Goal: Information Seeking & Learning: Learn about a topic

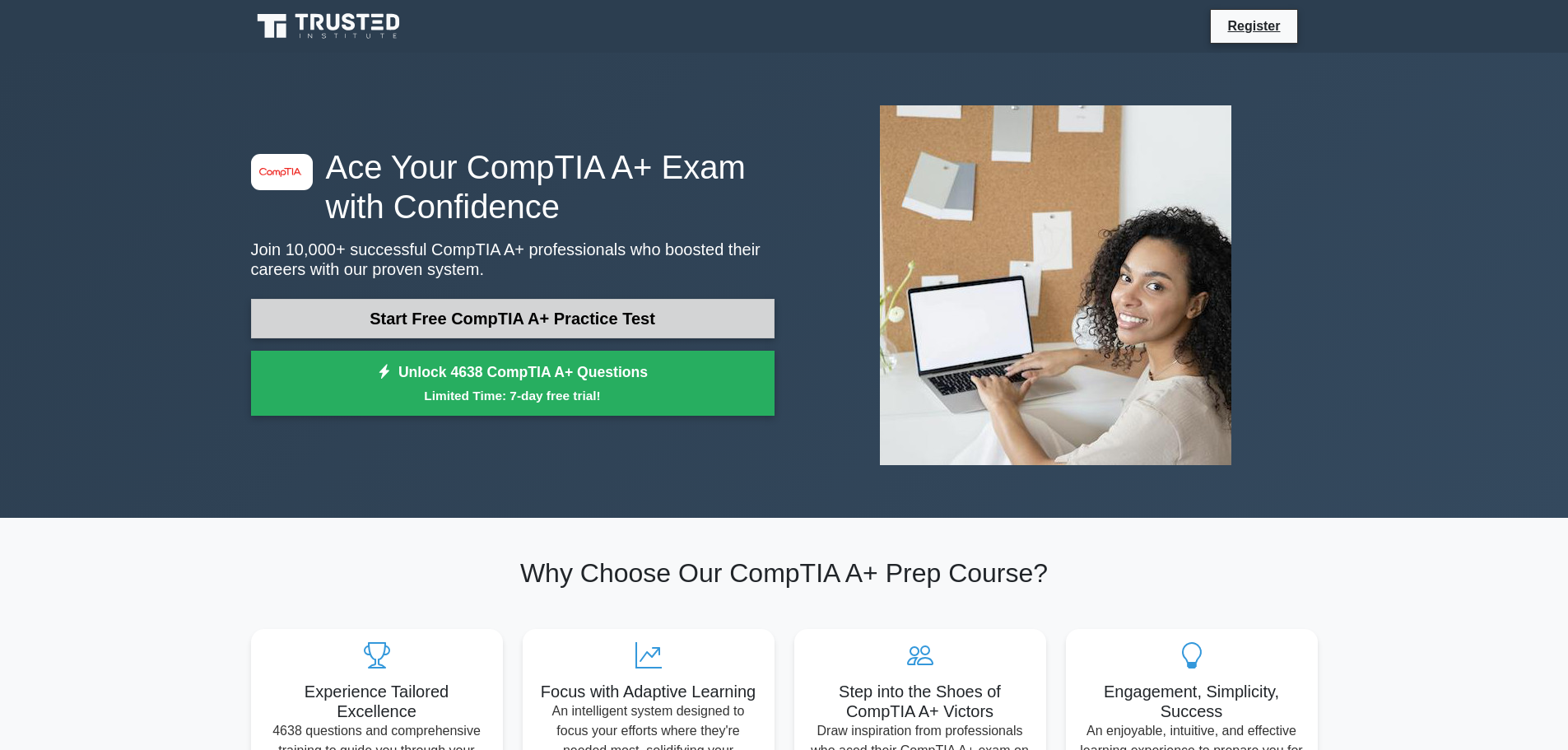
click at [662, 329] on link "Start Free CompTIA A+ Practice Test" at bounding box center [513, 318] width 523 height 40
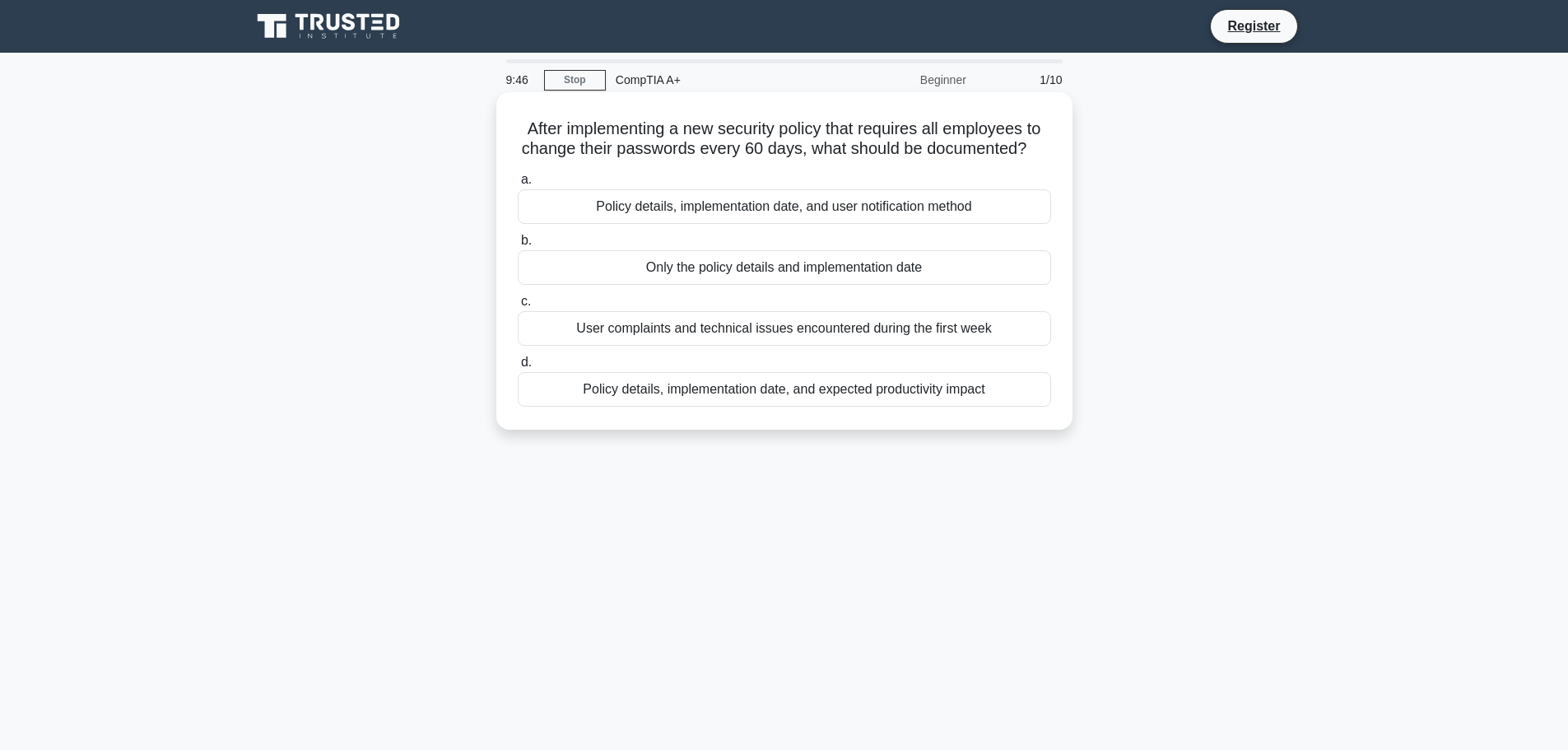
click at [689, 393] on div "Policy details, implementation date, and expected productivity impact" at bounding box center [785, 389] width 533 height 35
click at [518, 368] on input "d. Policy details, implementation date, and expected productivity impact" at bounding box center [518, 362] width 0 height 11
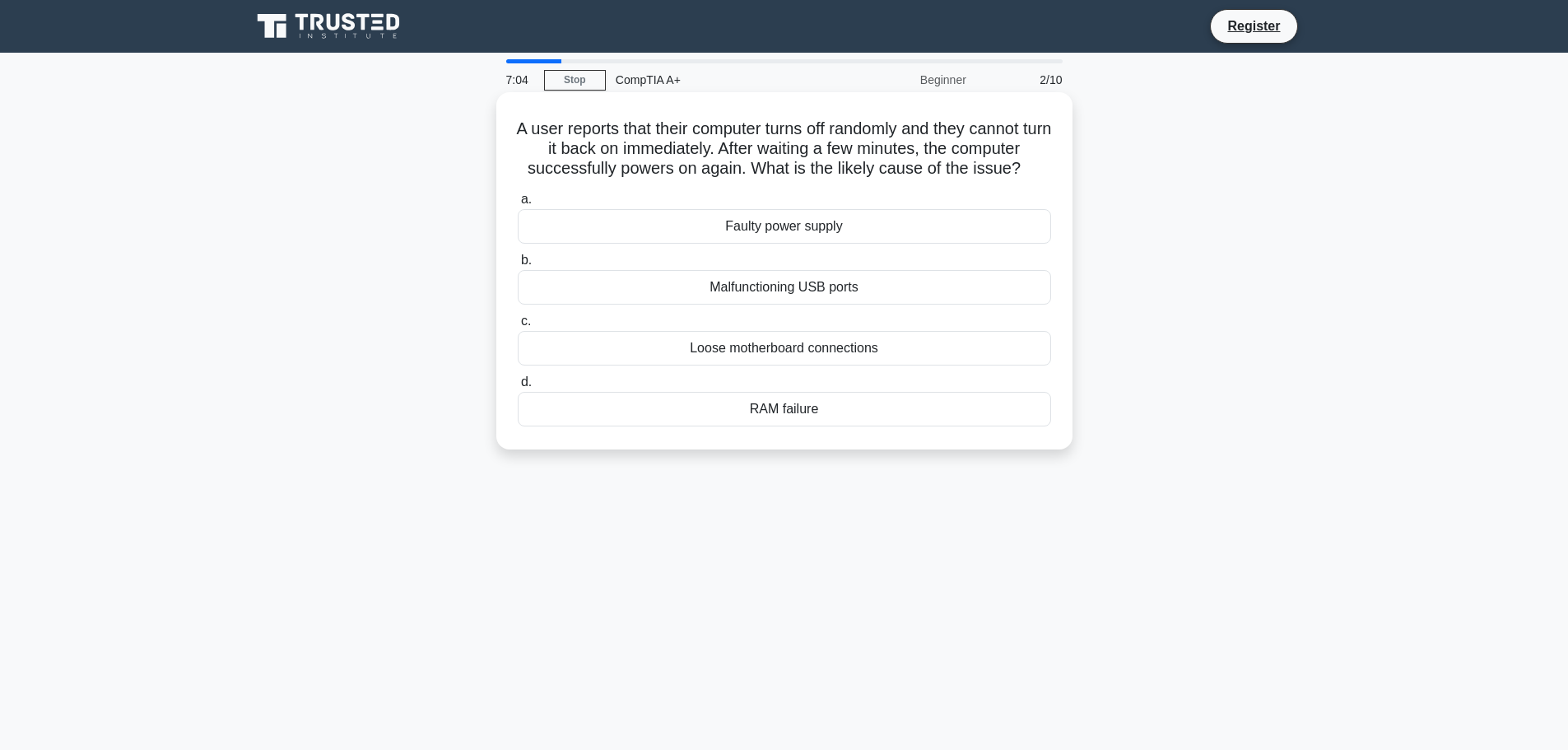
click at [787, 229] on div "Faulty power supply" at bounding box center [785, 226] width 533 height 35
click at [518, 205] on input "a. Faulty power supply" at bounding box center [518, 199] width 0 height 11
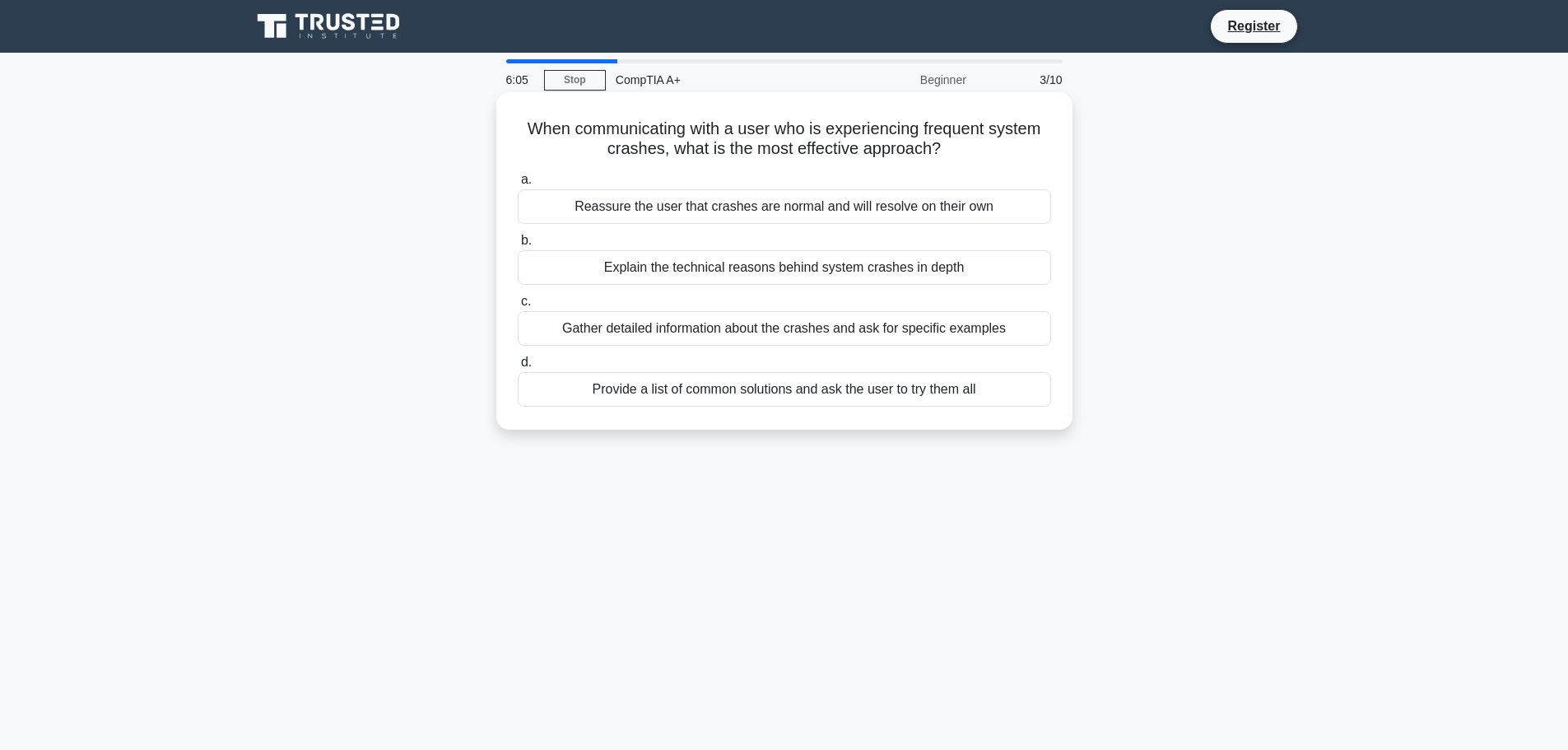
click at [800, 330] on div "Gather detailed information about the crashes and ask for specific examples" at bounding box center [785, 328] width 533 height 35
click at [518, 307] on input "c. Gather detailed information about the crashes and ask for specific examples" at bounding box center [518, 301] width 0 height 11
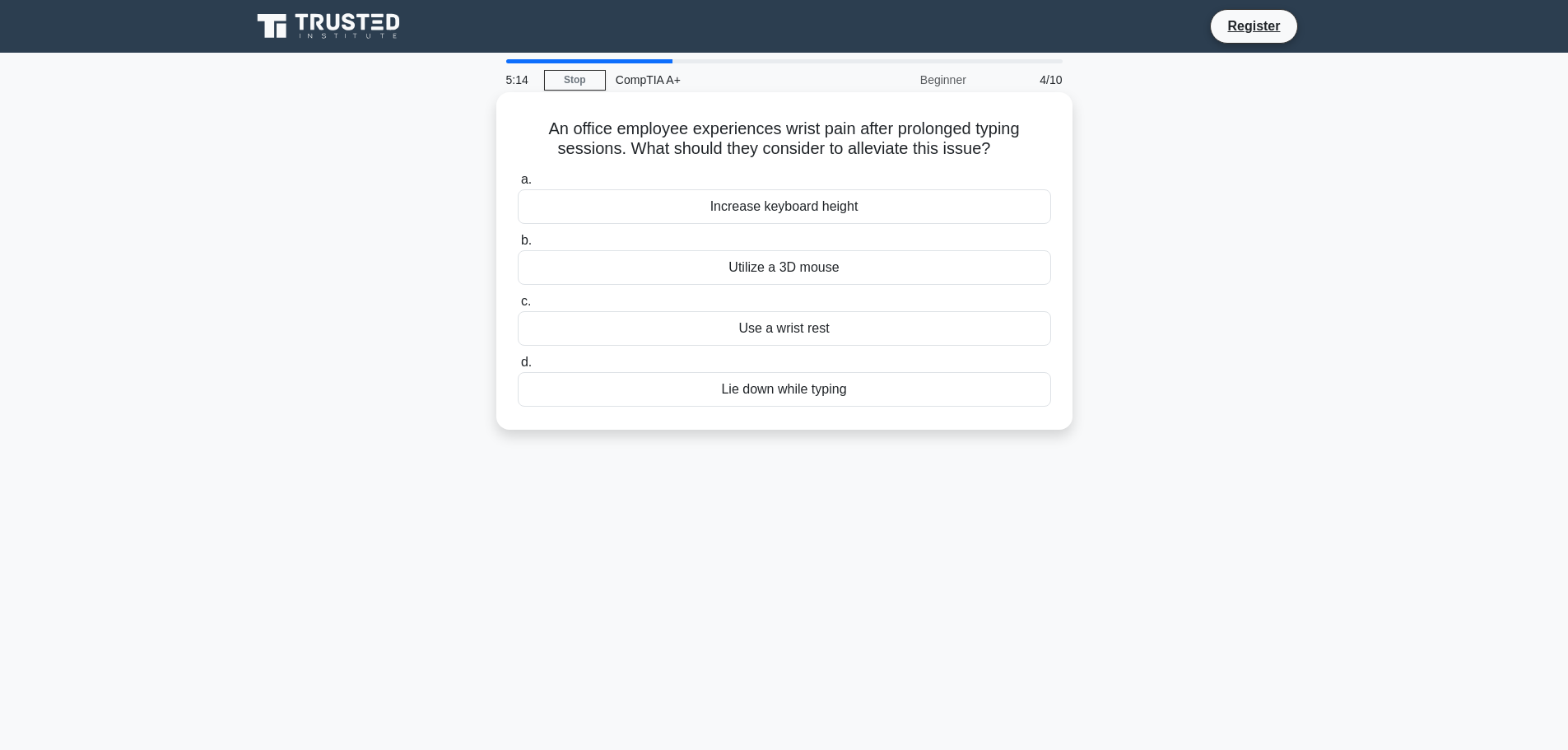
click at [857, 327] on div "Use a wrist rest" at bounding box center [785, 328] width 533 height 35
click at [518, 307] on input "c. Use a wrist rest" at bounding box center [518, 301] width 0 height 11
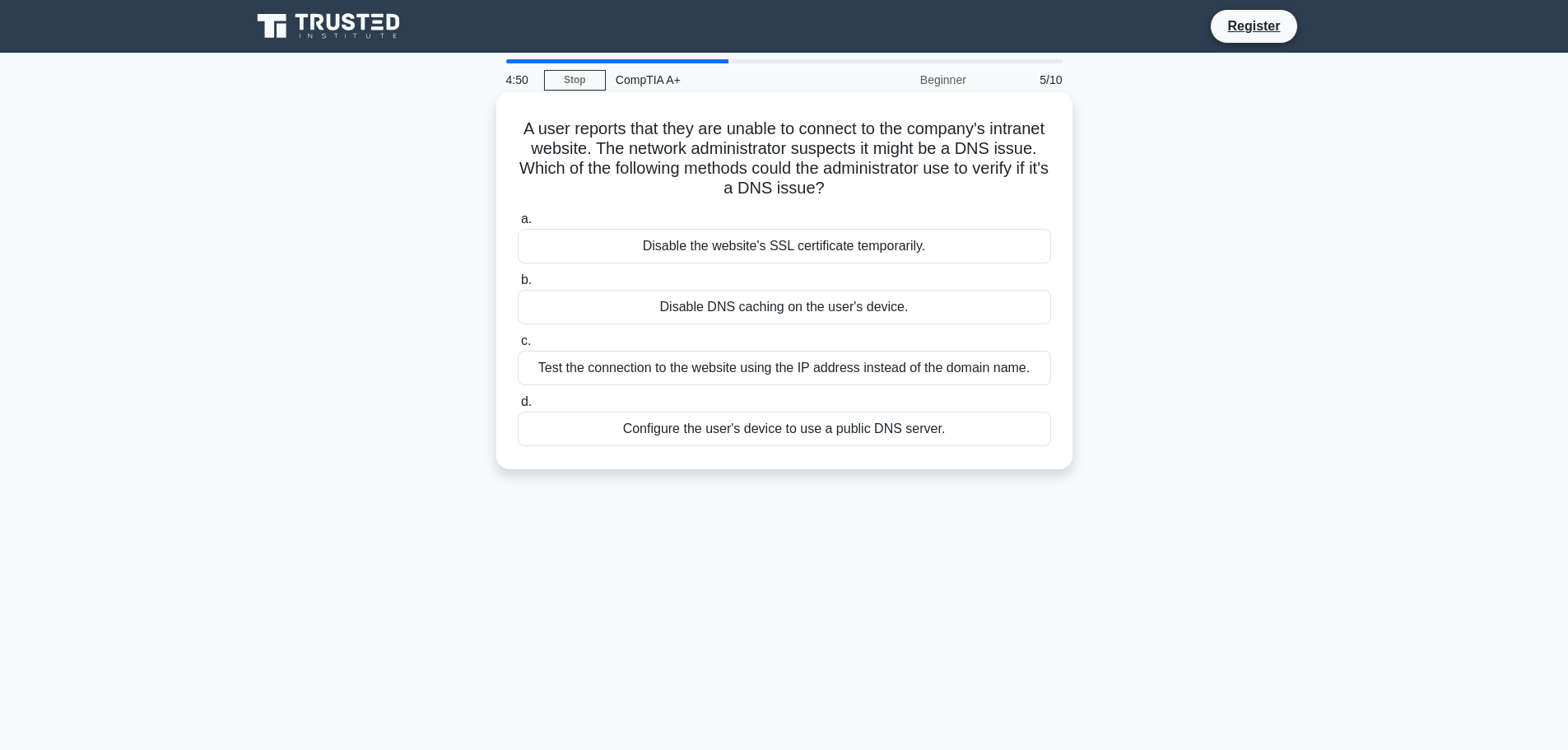
click at [836, 367] on div "Test the connection to the website using the IP address instead of the domain n…" at bounding box center [785, 367] width 533 height 35
click at [518, 346] on input "c. Test the connection to the website using the IP address instead of the domai…" at bounding box center [518, 341] width 0 height 11
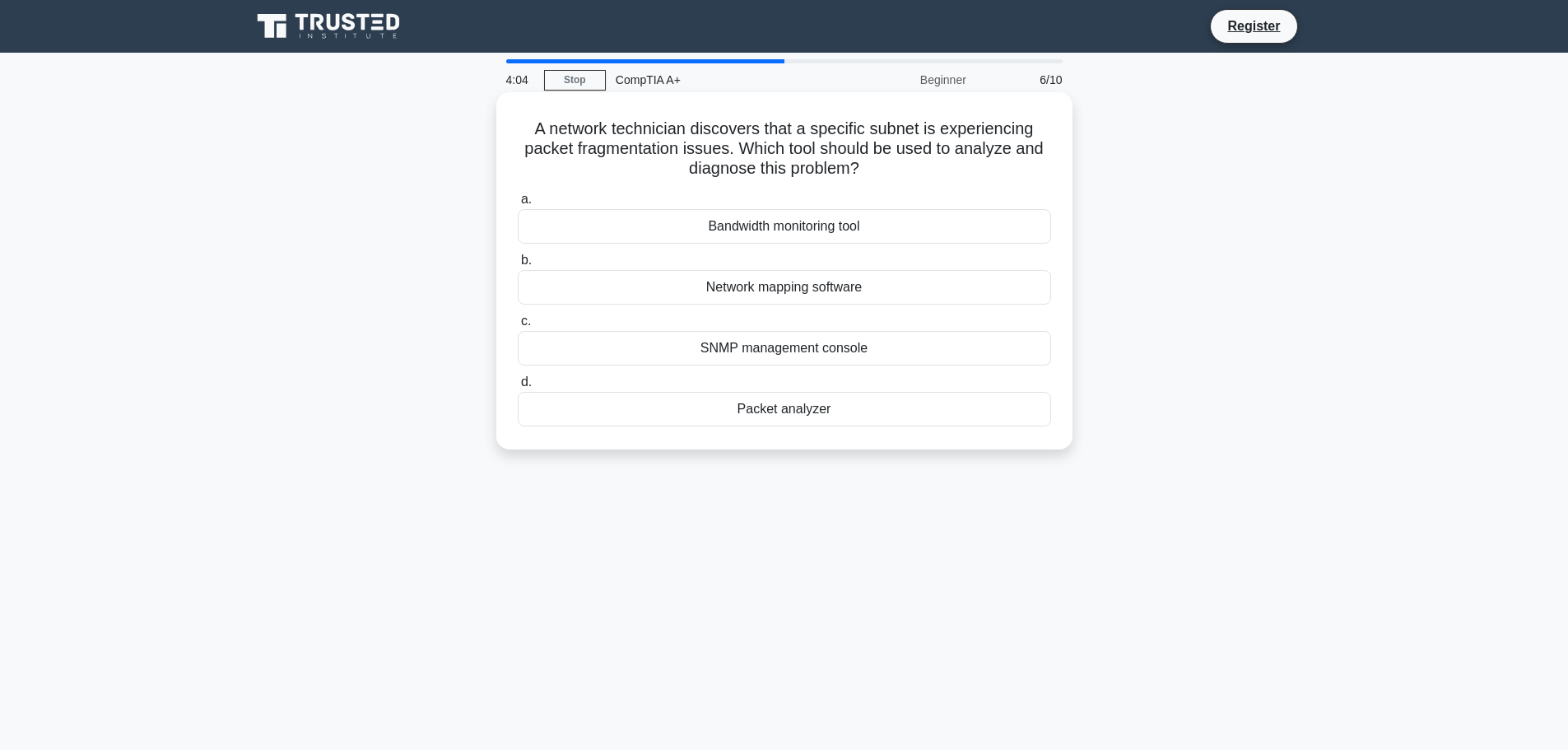
click at [855, 213] on div "Bandwidth monitoring tool" at bounding box center [785, 226] width 533 height 35
click at [518, 205] on input "a. Bandwidth monitoring tool" at bounding box center [518, 199] width 0 height 11
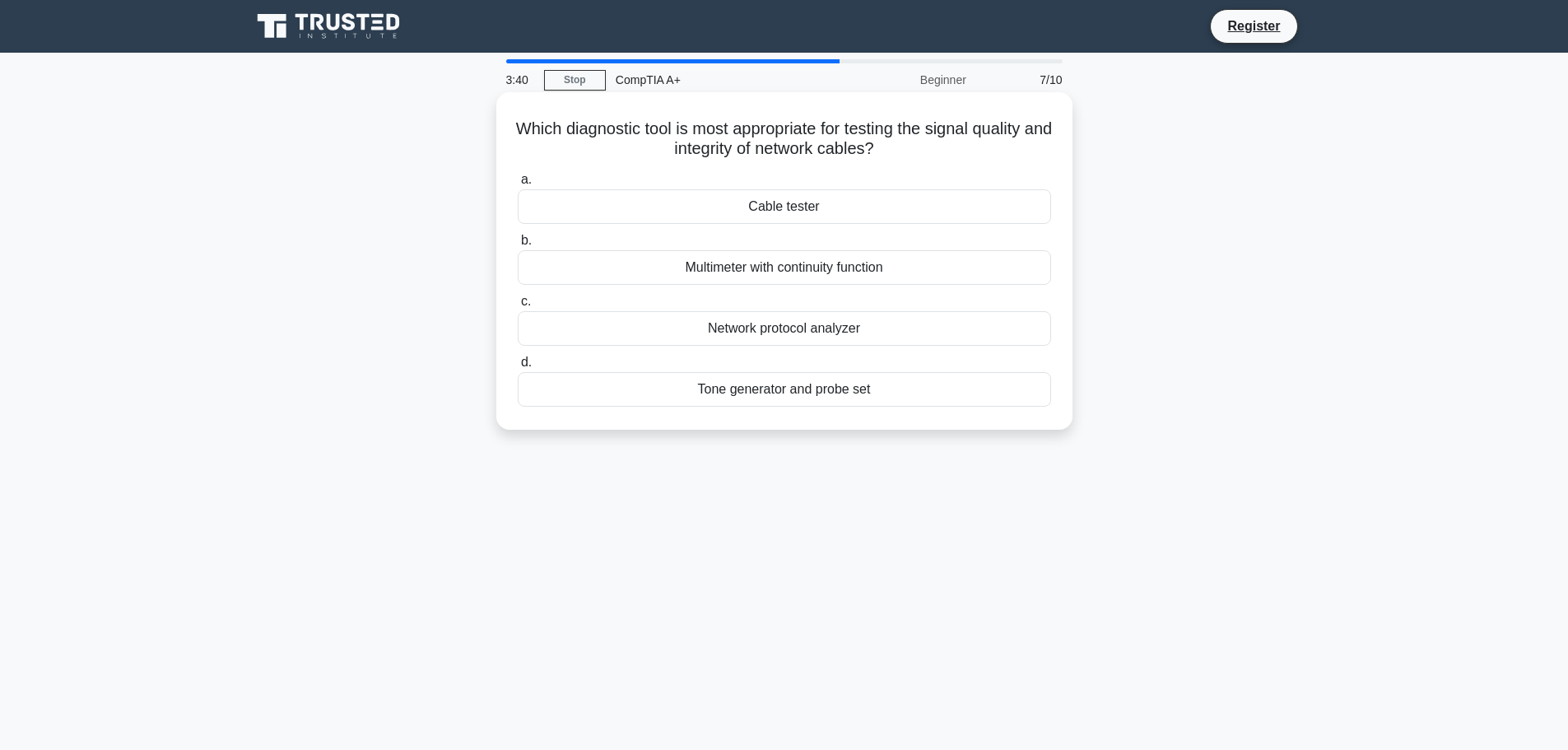
click at [827, 393] on div "Tone generator and probe set" at bounding box center [785, 389] width 533 height 35
click at [518, 368] on input "d. Tone generator and probe set" at bounding box center [518, 362] width 0 height 11
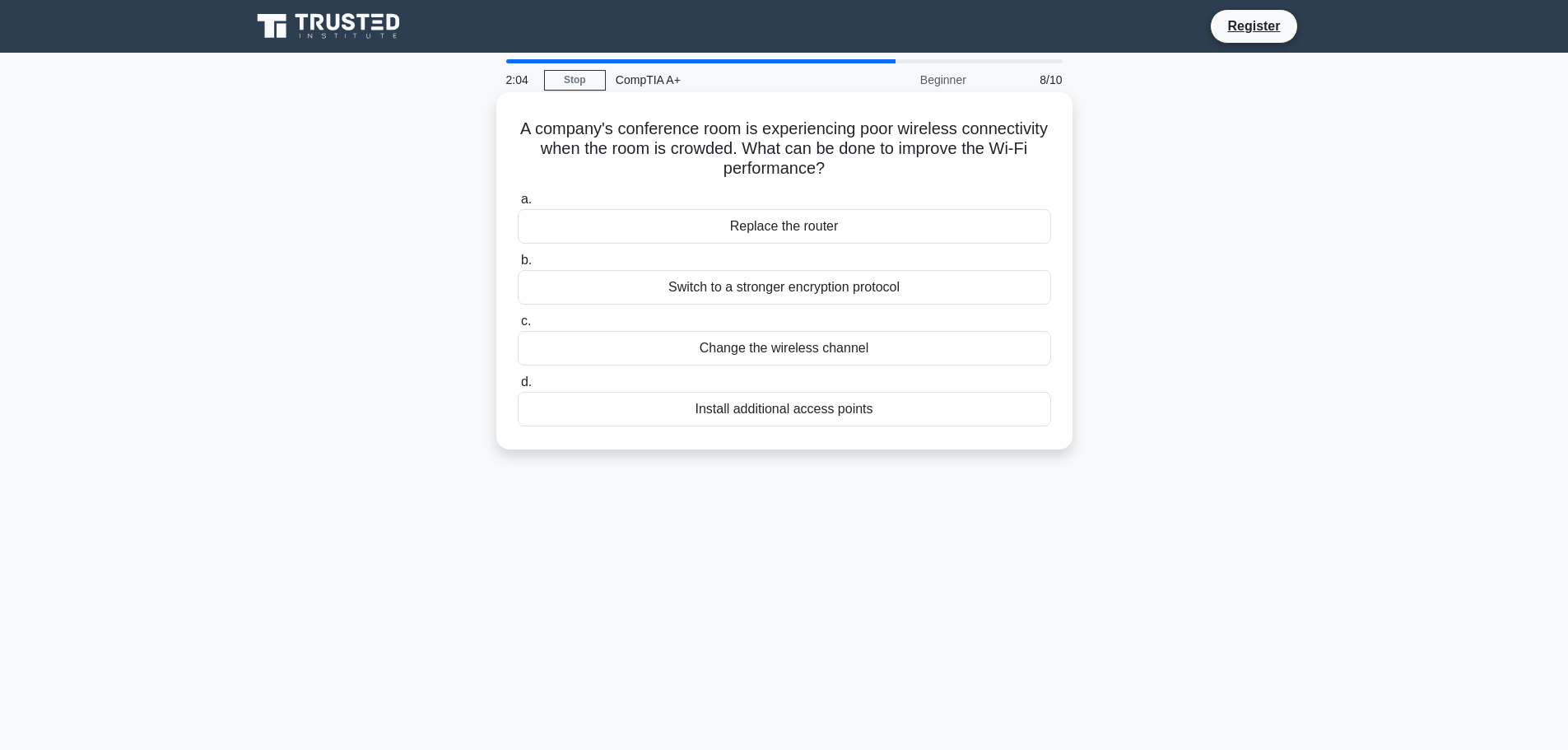
click at [762, 418] on div "Install additional access points" at bounding box center [785, 409] width 533 height 35
click at [518, 388] on input "d. Install additional access points" at bounding box center [518, 382] width 0 height 11
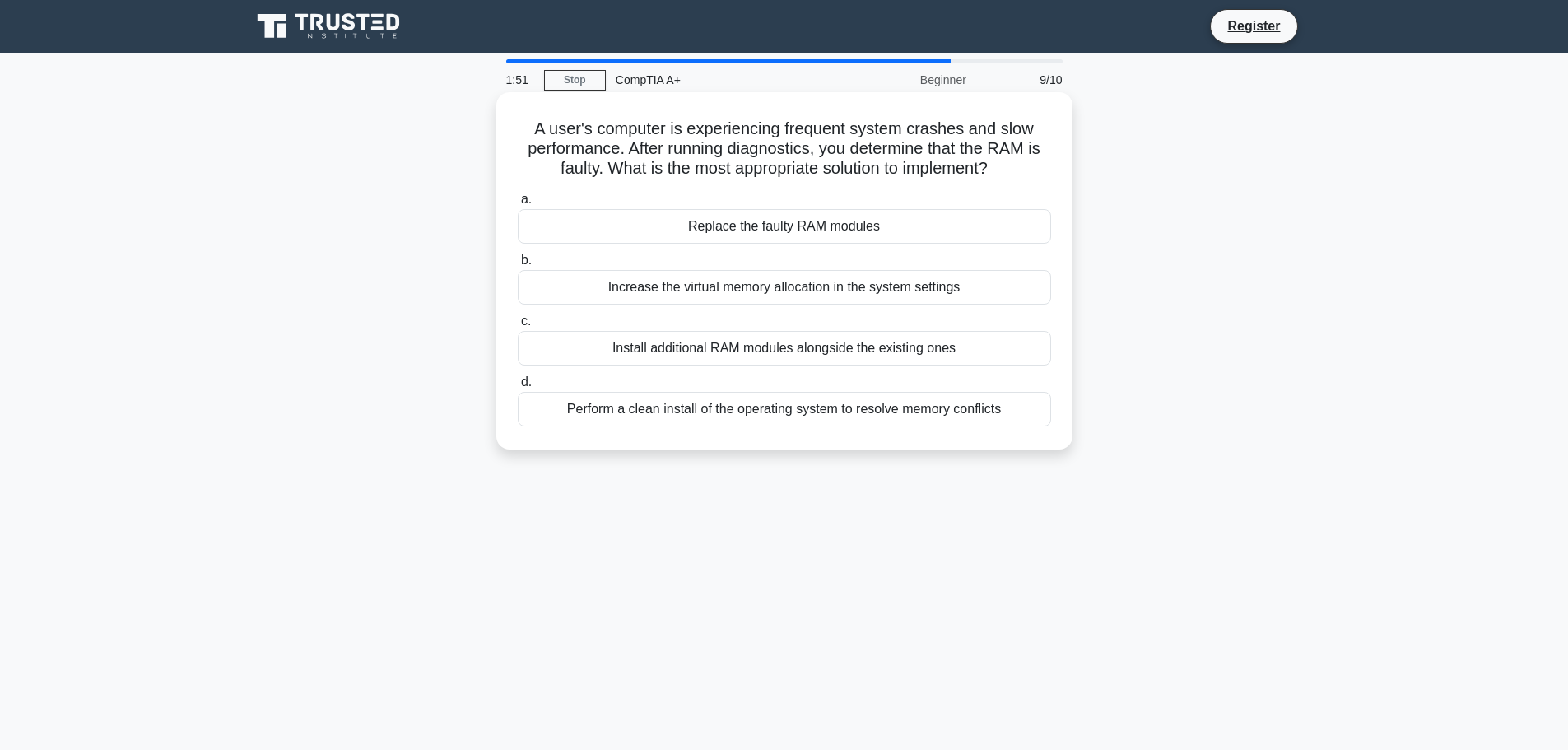
click at [766, 228] on div "Replace the faulty RAM modules" at bounding box center [785, 226] width 533 height 35
click at [518, 205] on input "a. Replace the faulty RAM modules" at bounding box center [518, 199] width 0 height 11
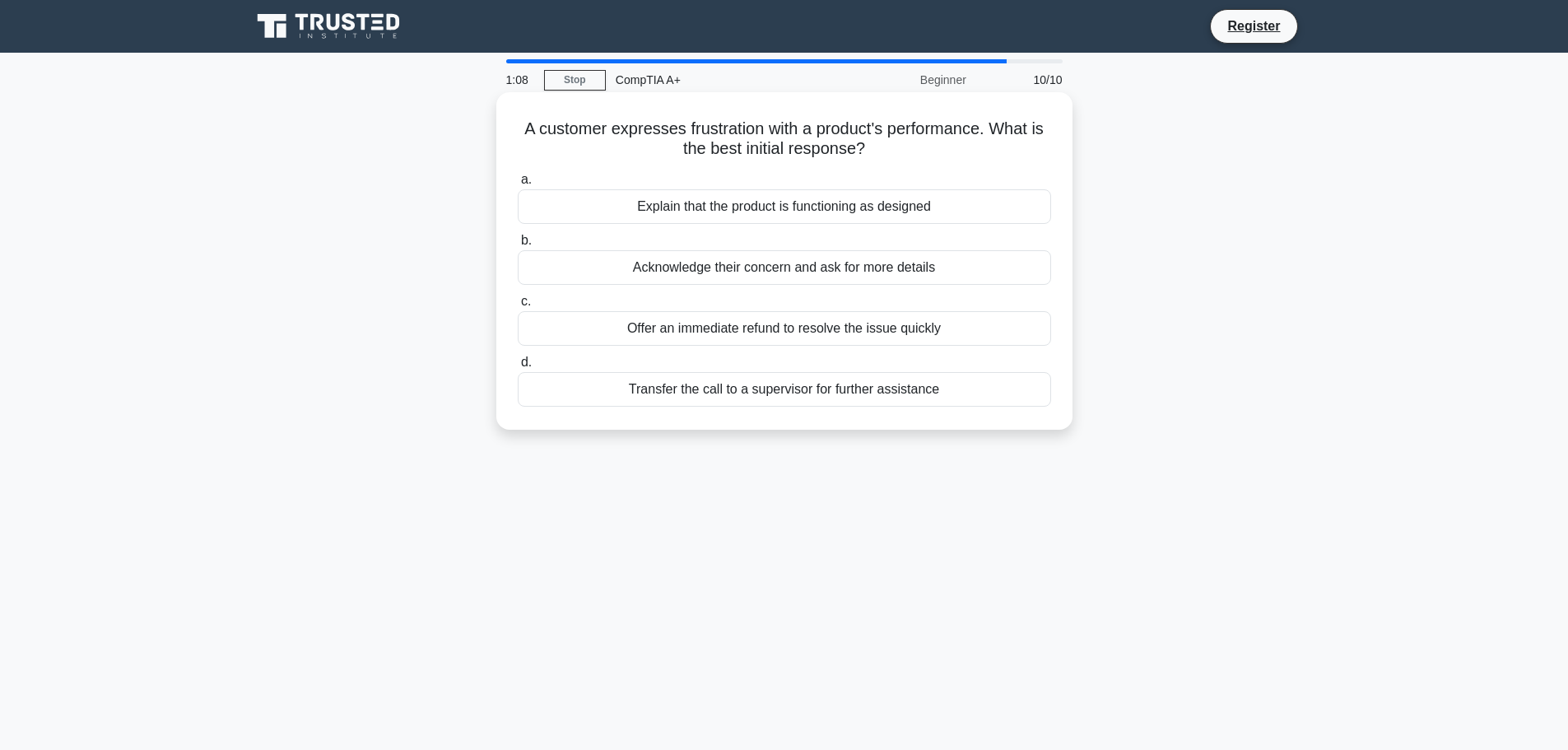
click at [766, 272] on div "Acknowledge their concern and ask for more details" at bounding box center [785, 267] width 533 height 35
click at [518, 246] on input "b. Acknowledge their concern and ask for more details" at bounding box center [518, 240] width 0 height 11
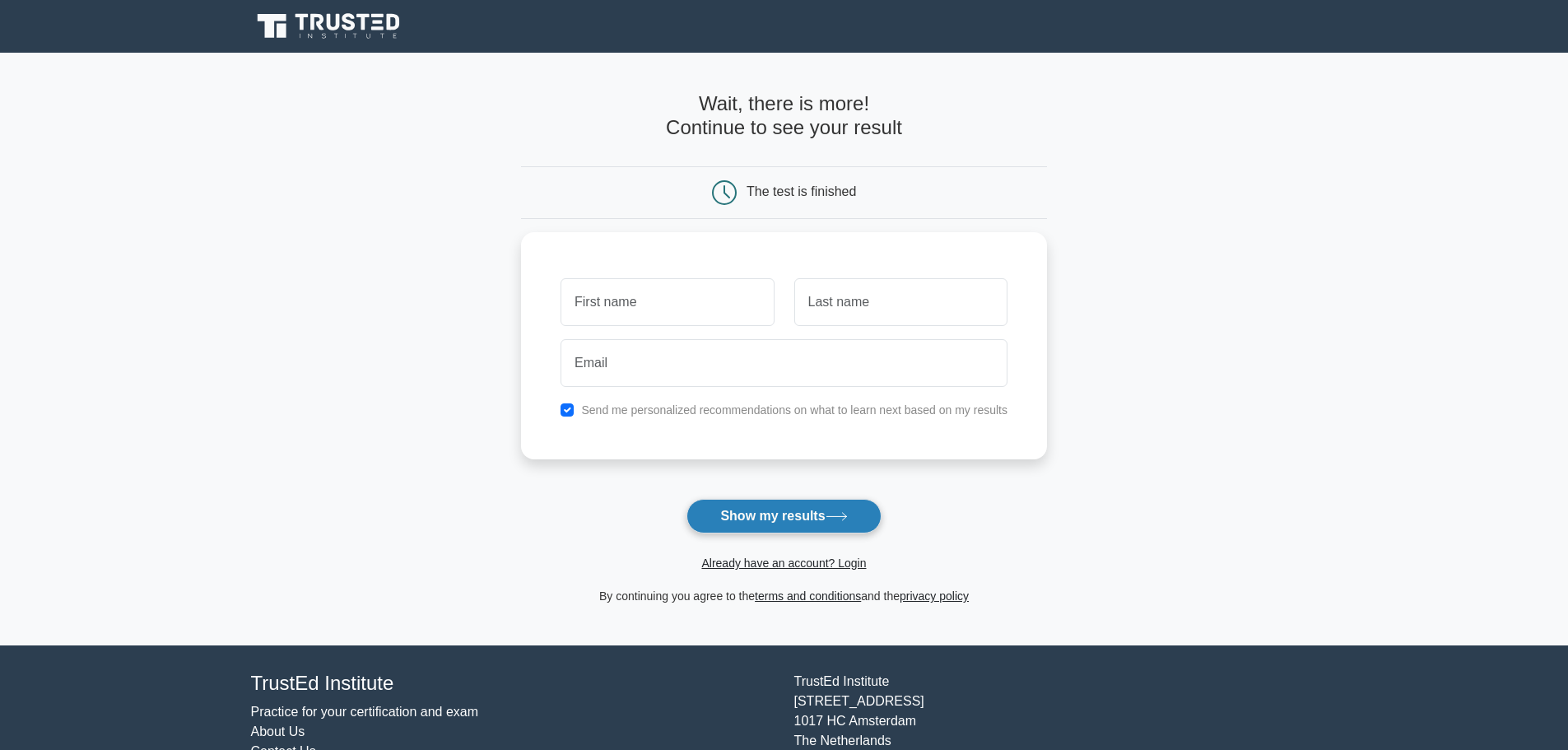
click at [831, 525] on button "Show my results" at bounding box center [783, 516] width 194 height 35
